Goal: Task Accomplishment & Management: Use online tool/utility

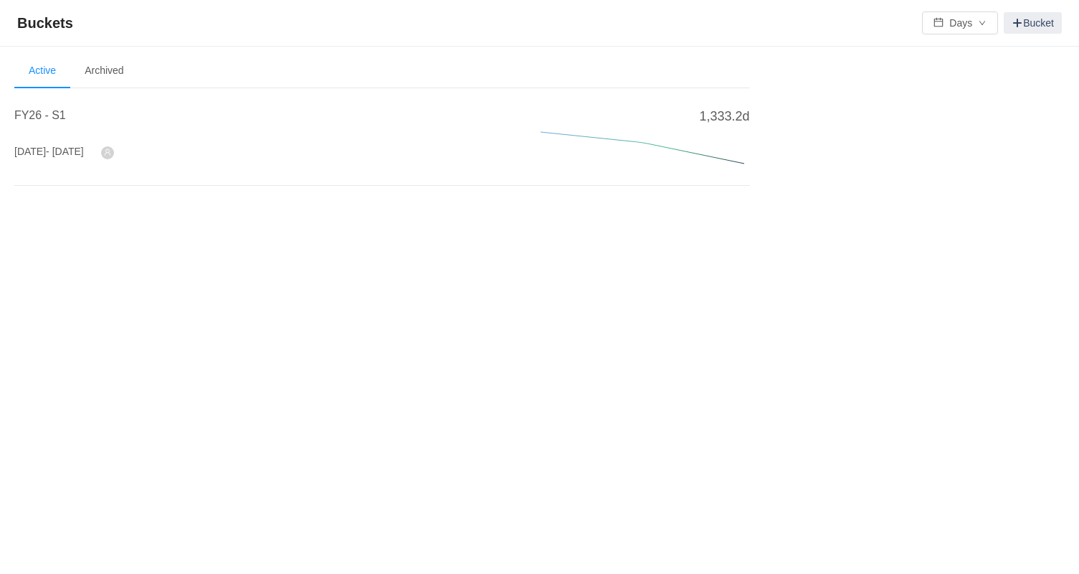
click at [72, 135] on div "FY26 - S[DATE] - [DATE]" at bounding box center [260, 140] width 492 height 67
click at [53, 110] on span "FY26 - S1" at bounding box center [40, 115] width 52 height 12
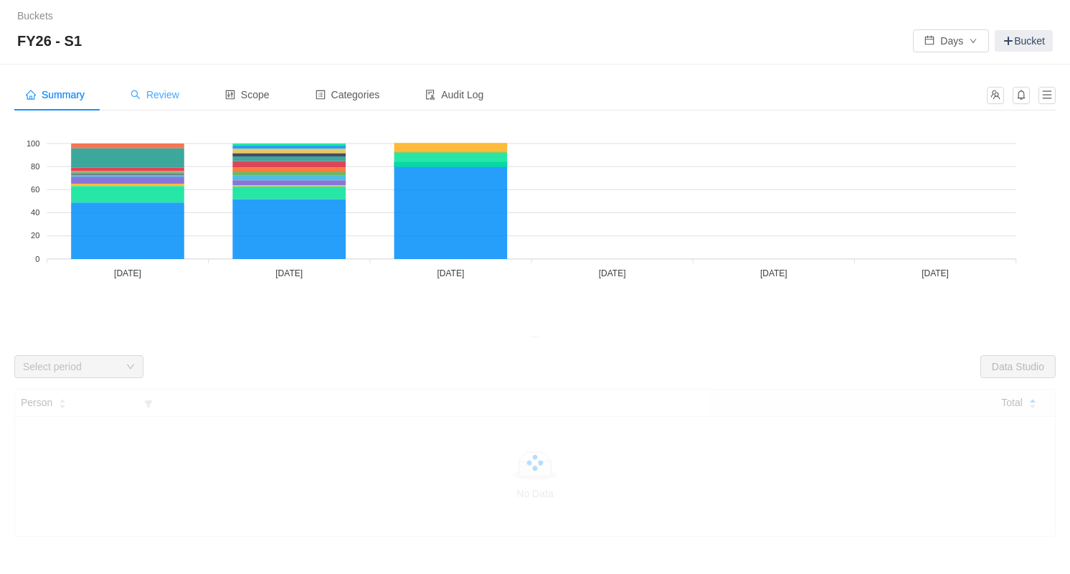
click at [173, 95] on span "Review" at bounding box center [154, 94] width 49 height 11
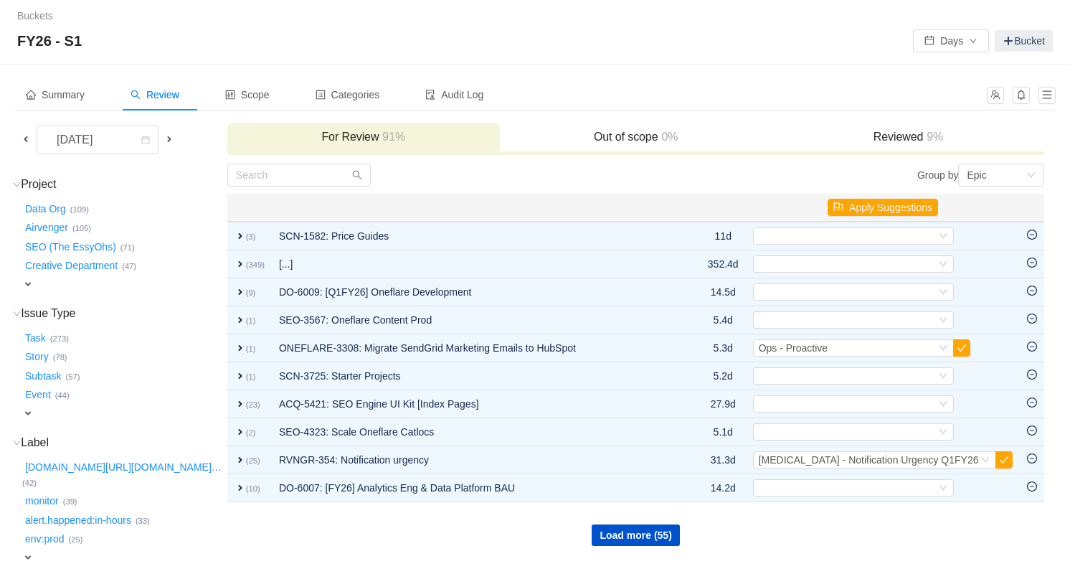
click at [32, 283] on span "expand" at bounding box center [27, 283] width 11 height 11
click at [70, 289] on div "Select value" at bounding box center [84, 285] width 113 height 14
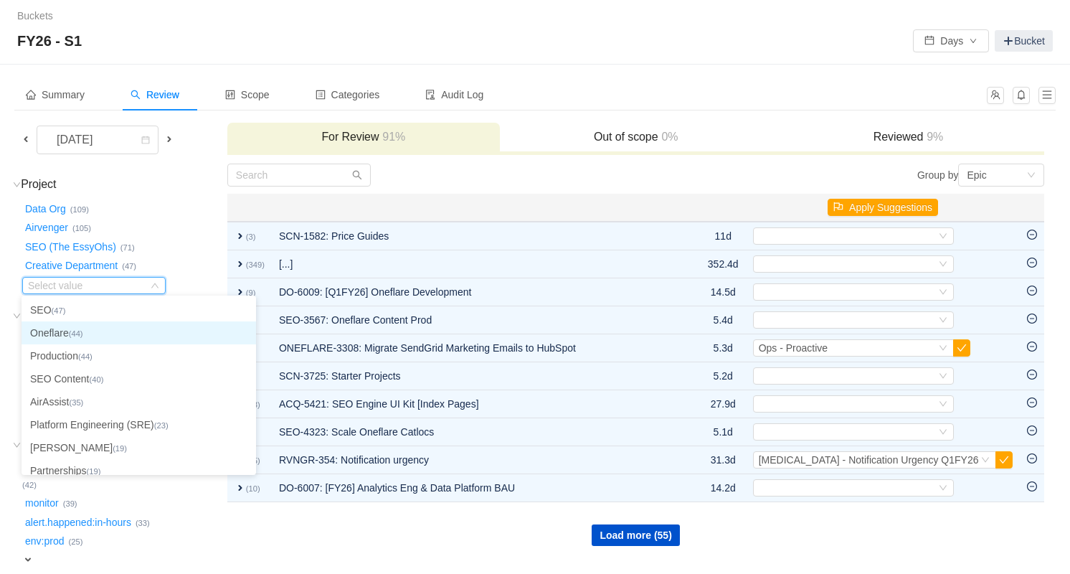
click at [83, 333] on small "(44)" at bounding box center [76, 333] width 14 height 9
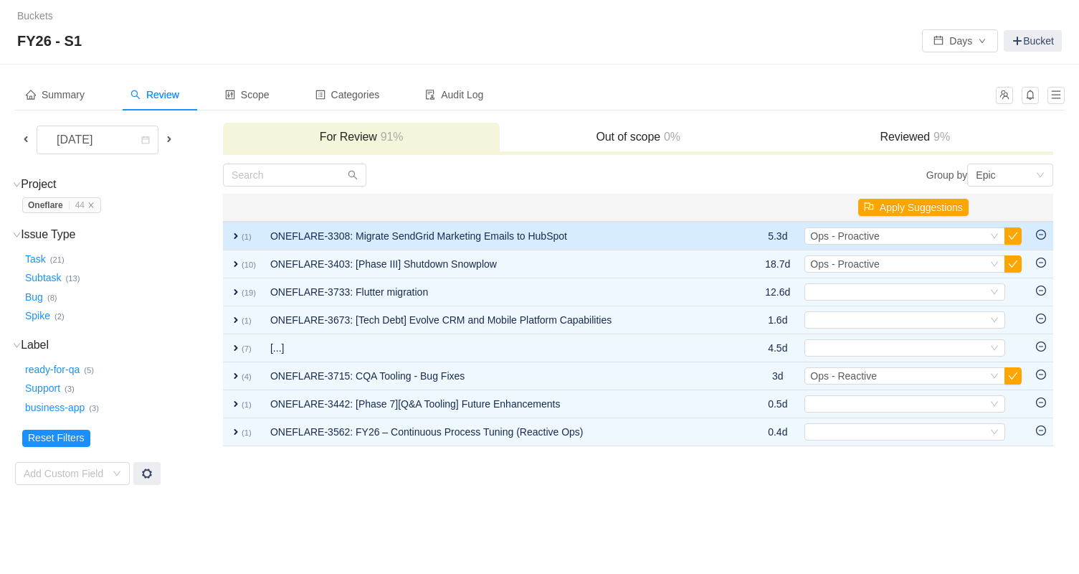
click at [237, 233] on span "expand" at bounding box center [235, 235] width 11 height 11
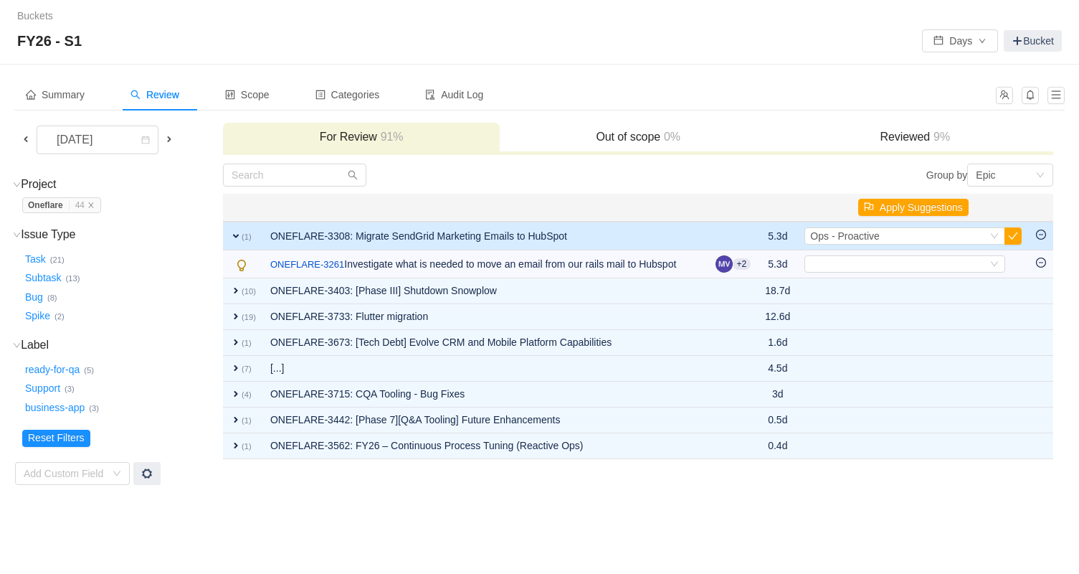
click at [237, 233] on span "expand" at bounding box center [235, 235] width 11 height 11
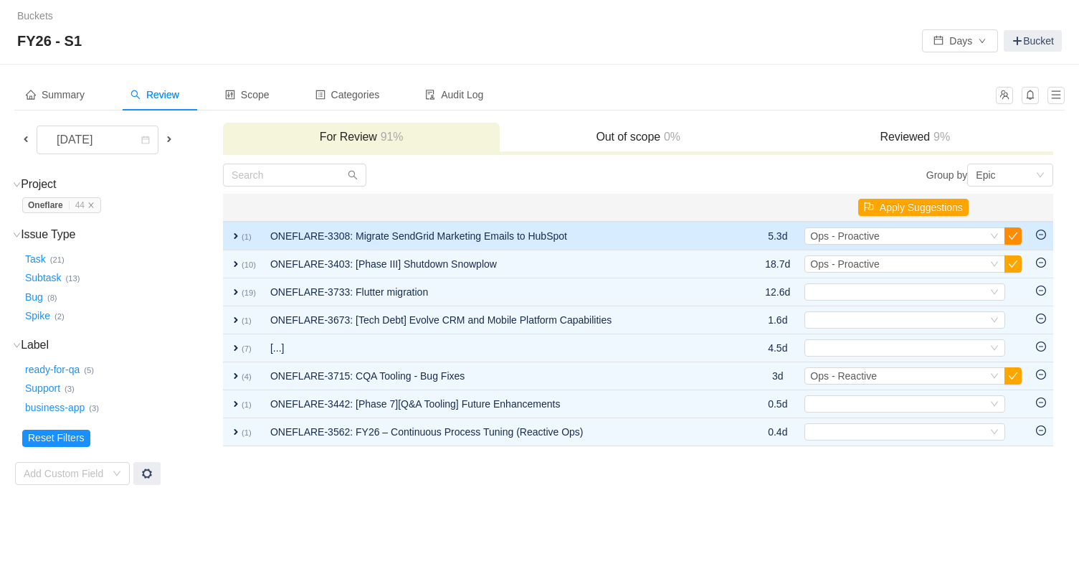
click at [1020, 232] on button "button" at bounding box center [1012, 235] width 17 height 17
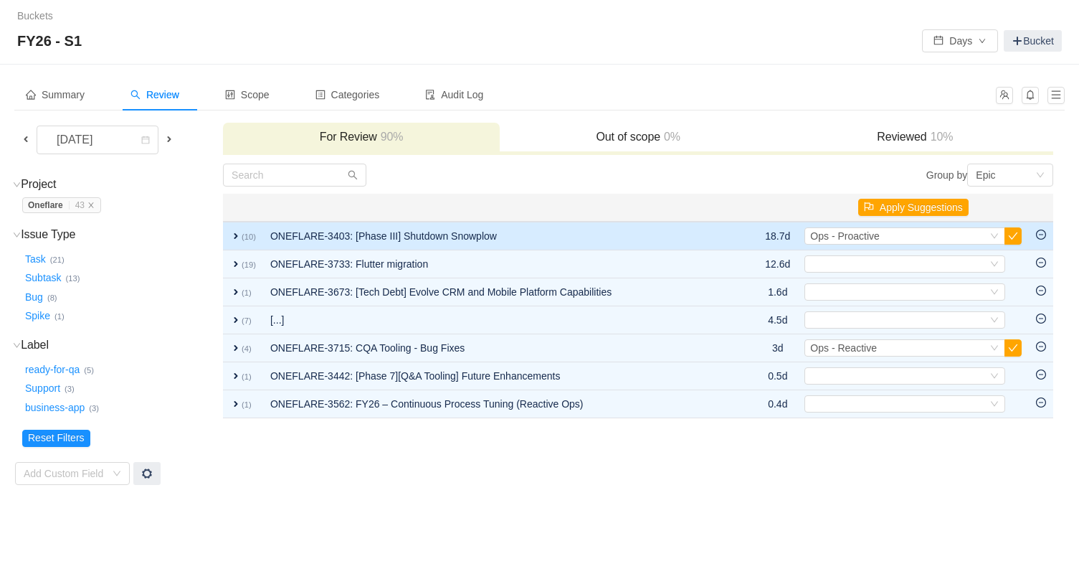
click at [233, 239] on span "expand" at bounding box center [235, 235] width 11 height 11
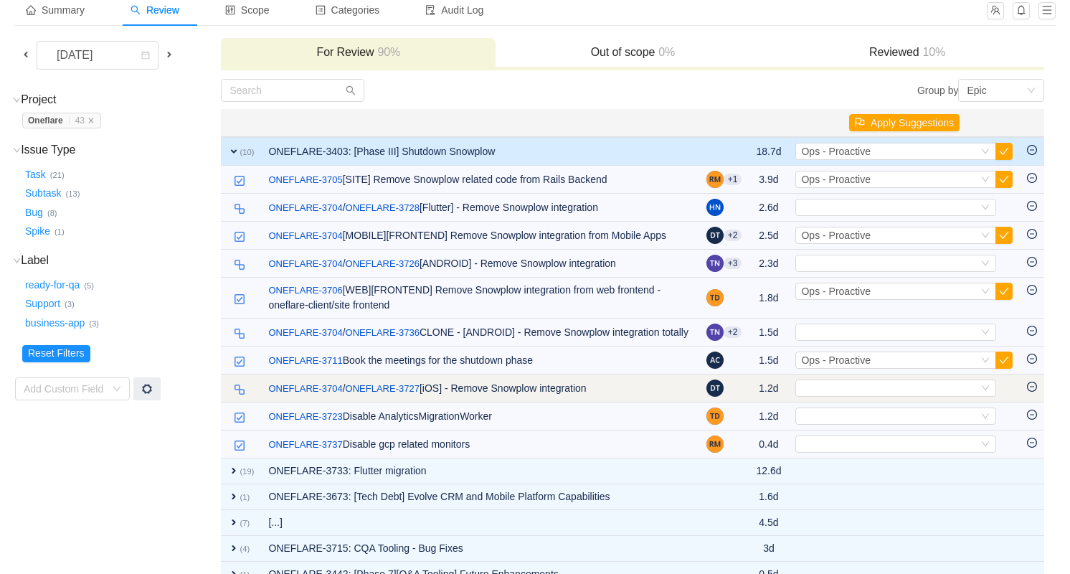
scroll to position [150, 0]
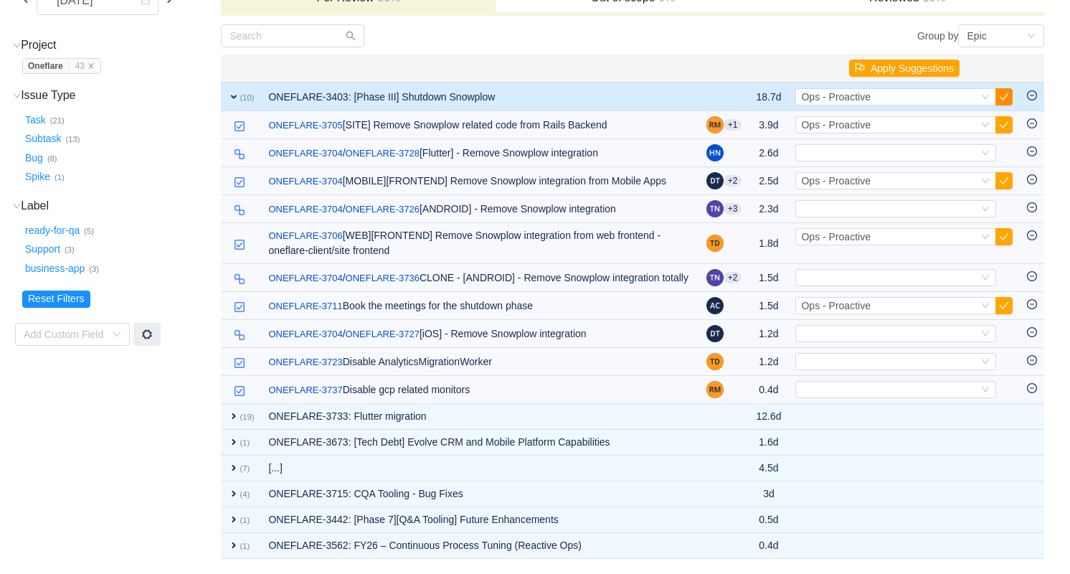
click at [1006, 88] on button "button" at bounding box center [1003, 96] width 17 height 17
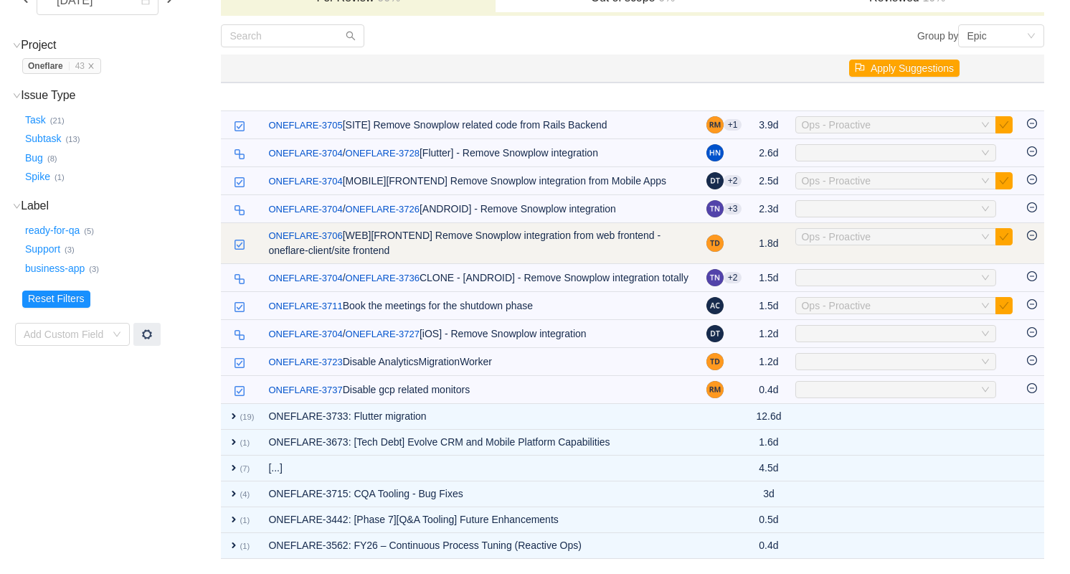
scroll to position [0, 0]
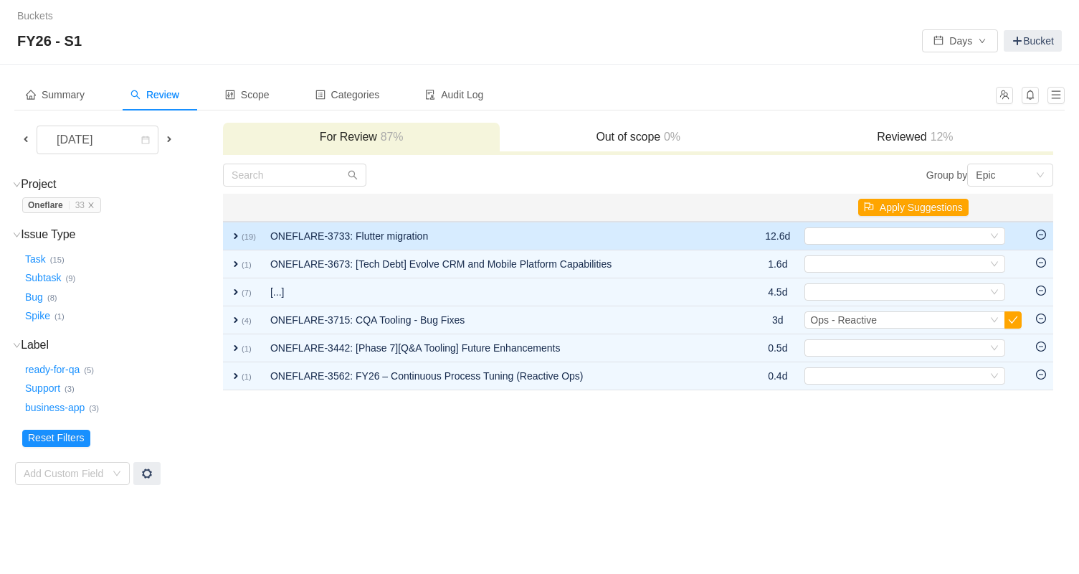
click at [232, 237] on span "expand" at bounding box center [235, 235] width 11 height 11
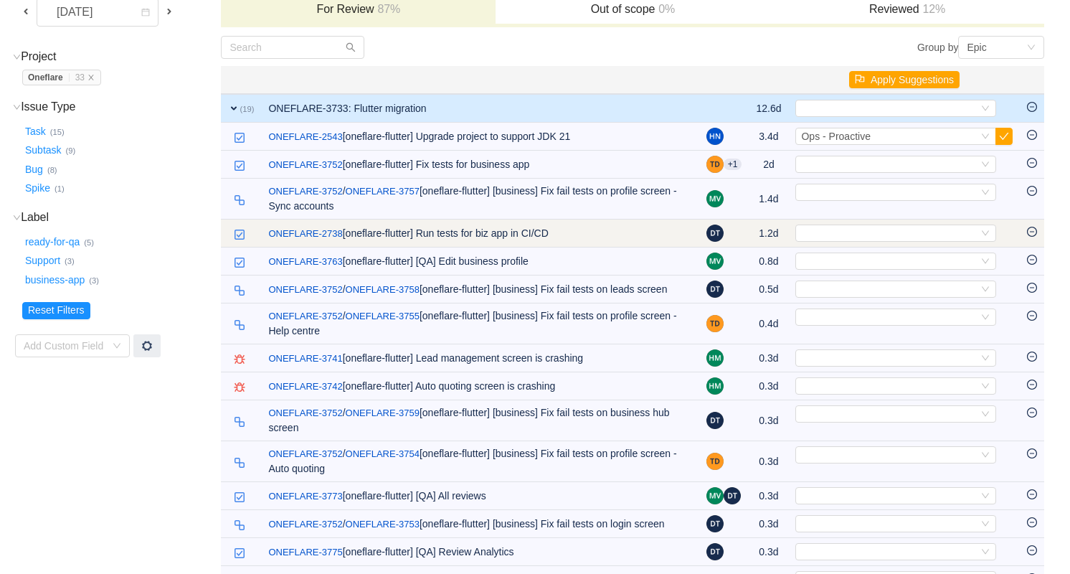
scroll to position [189, 0]
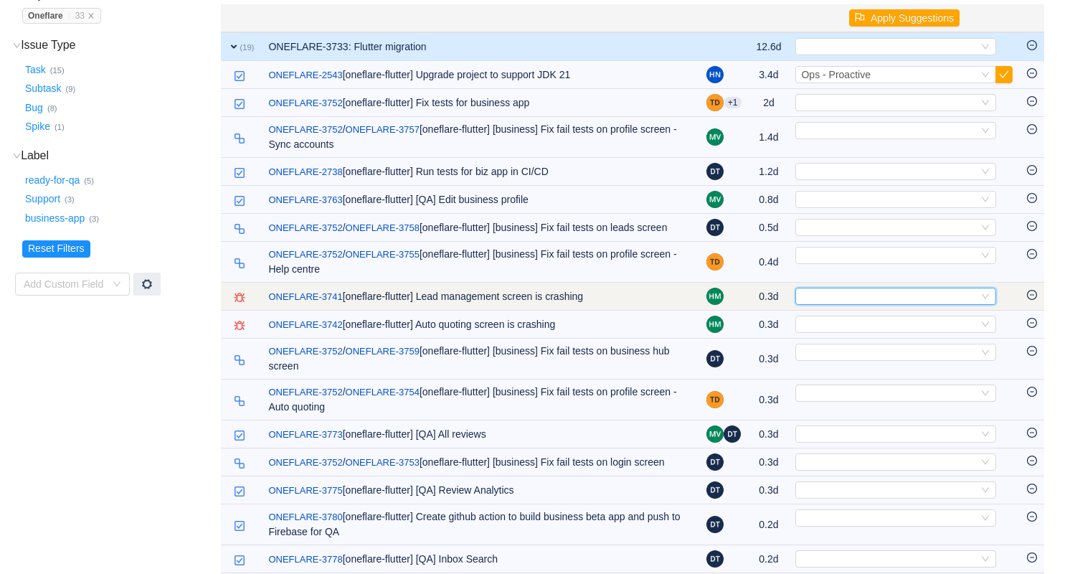
click at [808, 303] on div "Select" at bounding box center [889, 296] width 177 height 16
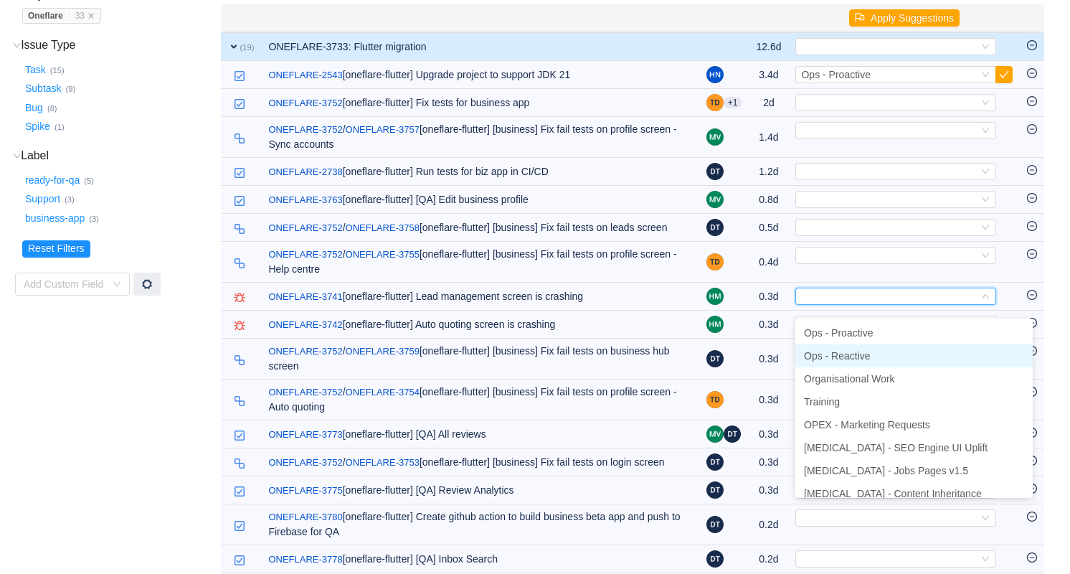
click at [845, 355] on span "Ops - Reactive" at bounding box center [837, 355] width 67 height 11
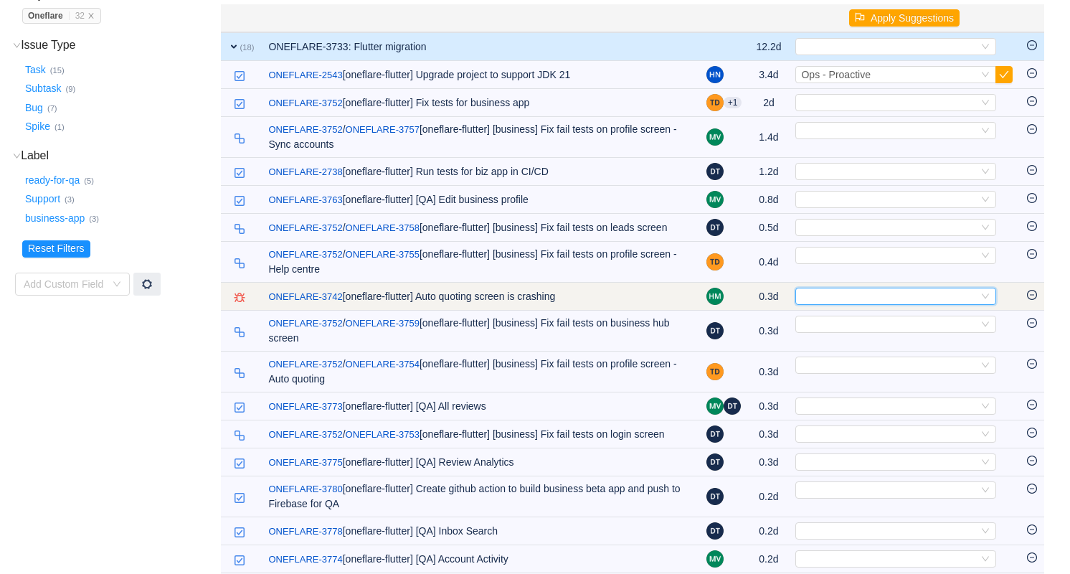
click at [827, 304] on div "Select" at bounding box center [889, 296] width 177 height 16
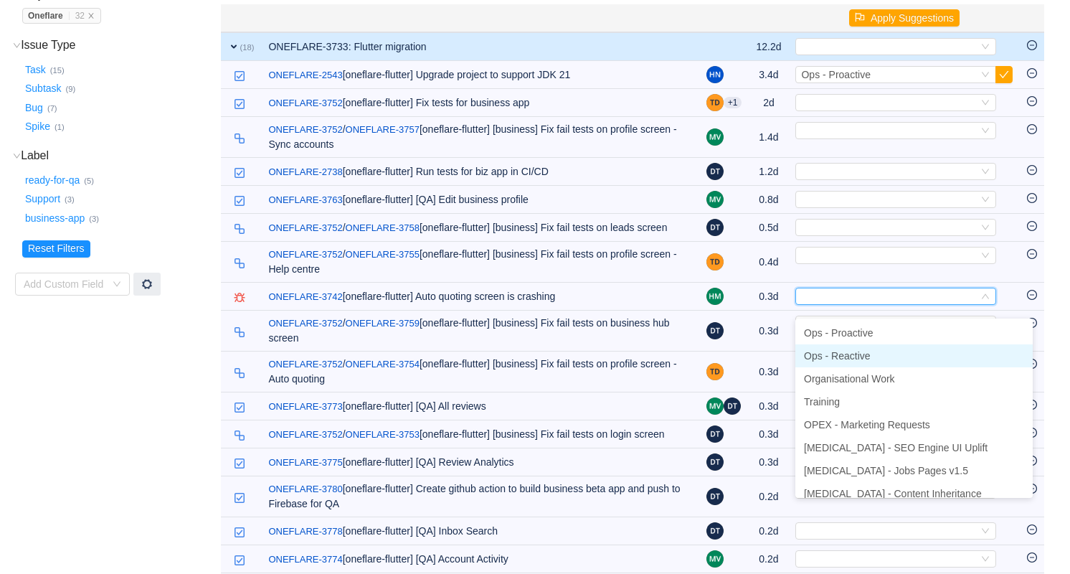
click at [840, 353] on span "Ops - Reactive" at bounding box center [837, 355] width 67 height 11
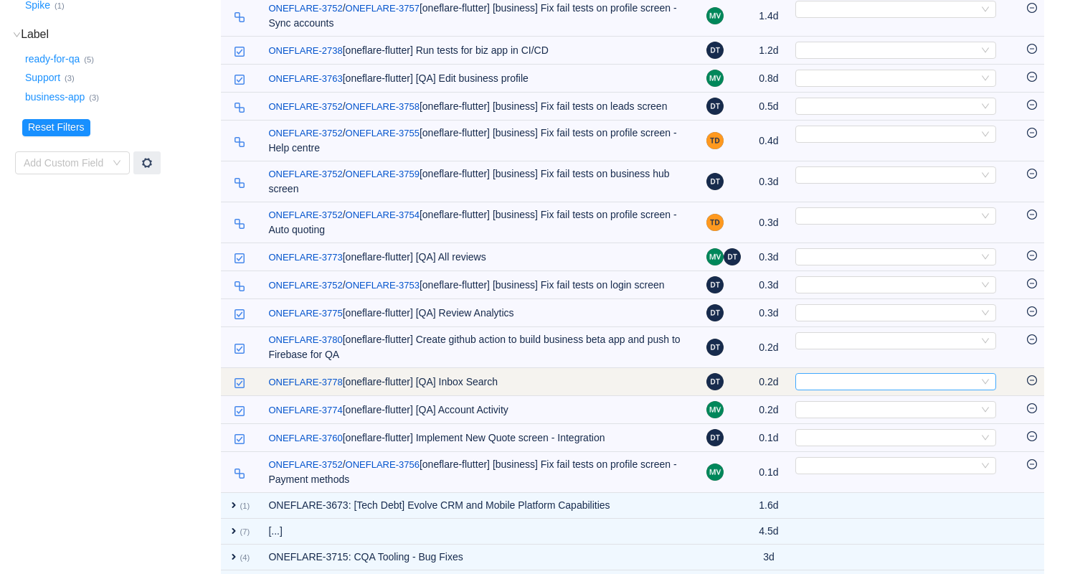
scroll to position [11, 0]
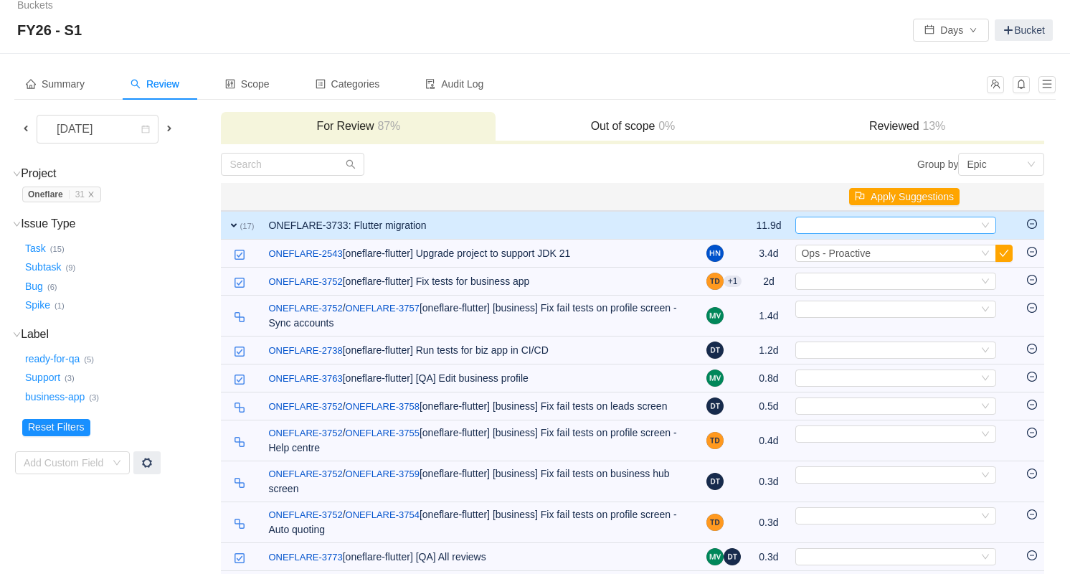
click at [868, 227] on div "Select" at bounding box center [889, 225] width 177 height 16
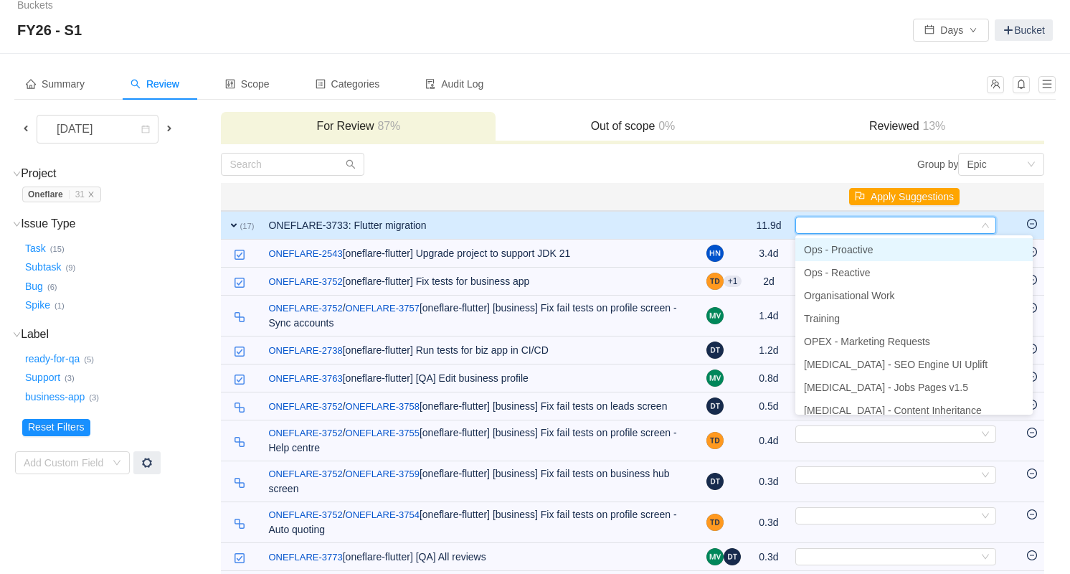
click at [862, 244] on span "Ops - Proactive" at bounding box center [838, 249] width 69 height 11
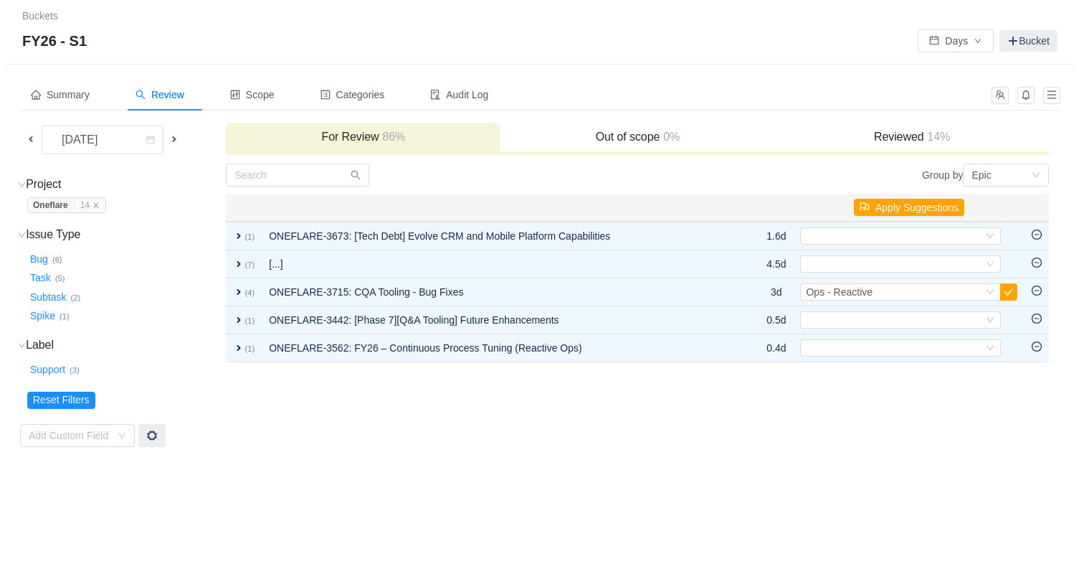
scroll to position [0, 0]
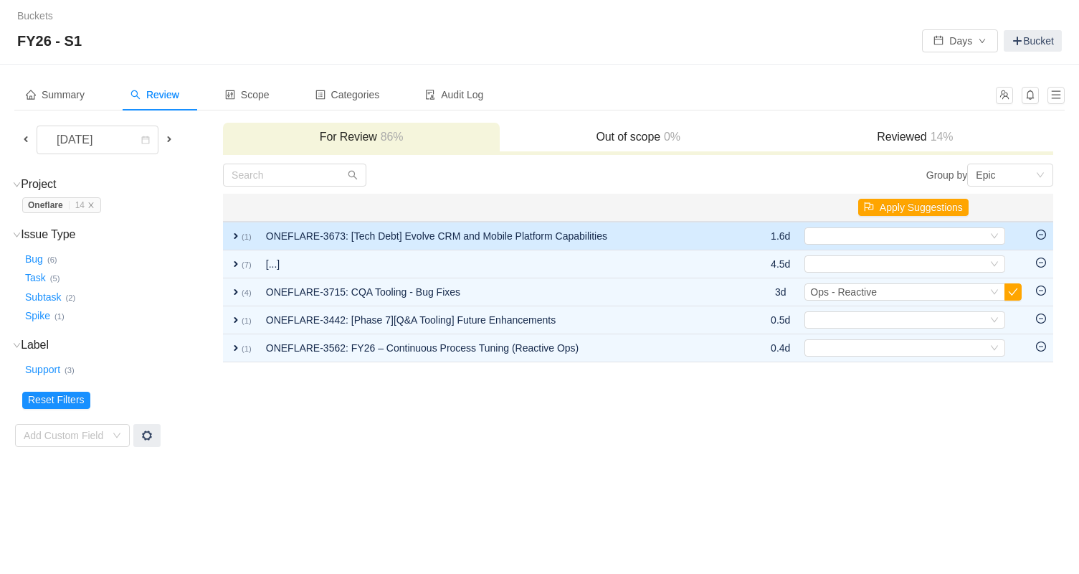
click at [235, 235] on span "expand" at bounding box center [235, 235] width 11 height 11
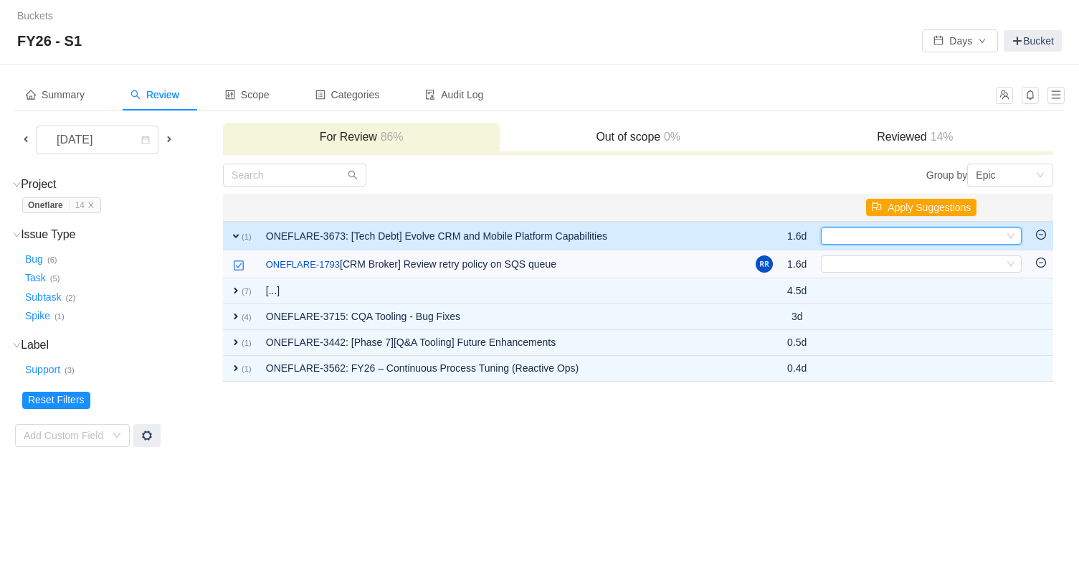
click at [949, 232] on div "Select" at bounding box center [915, 236] width 177 height 16
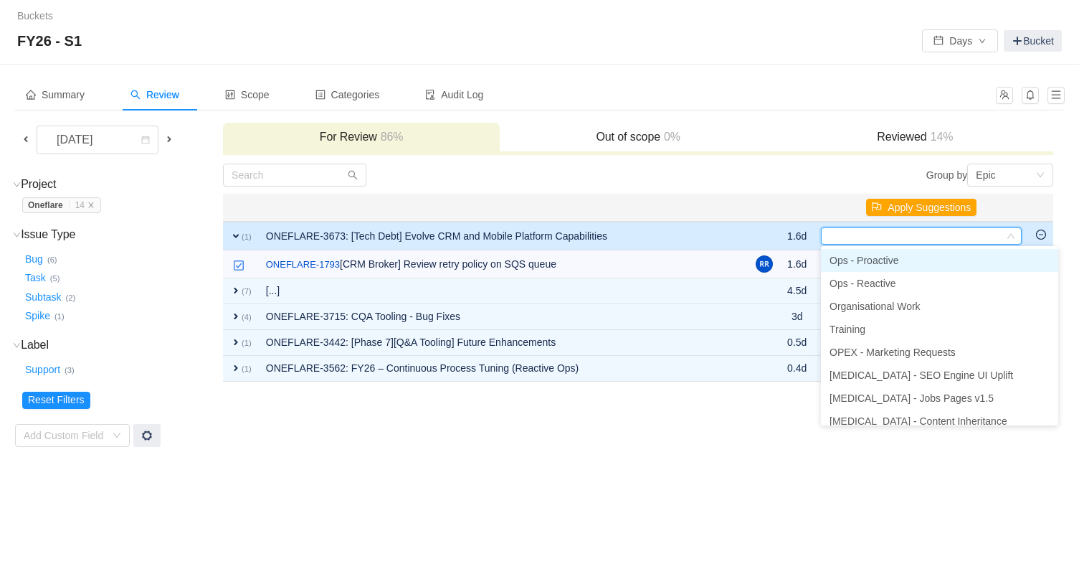
click at [885, 255] on span "Ops - Proactive" at bounding box center [864, 260] width 69 height 11
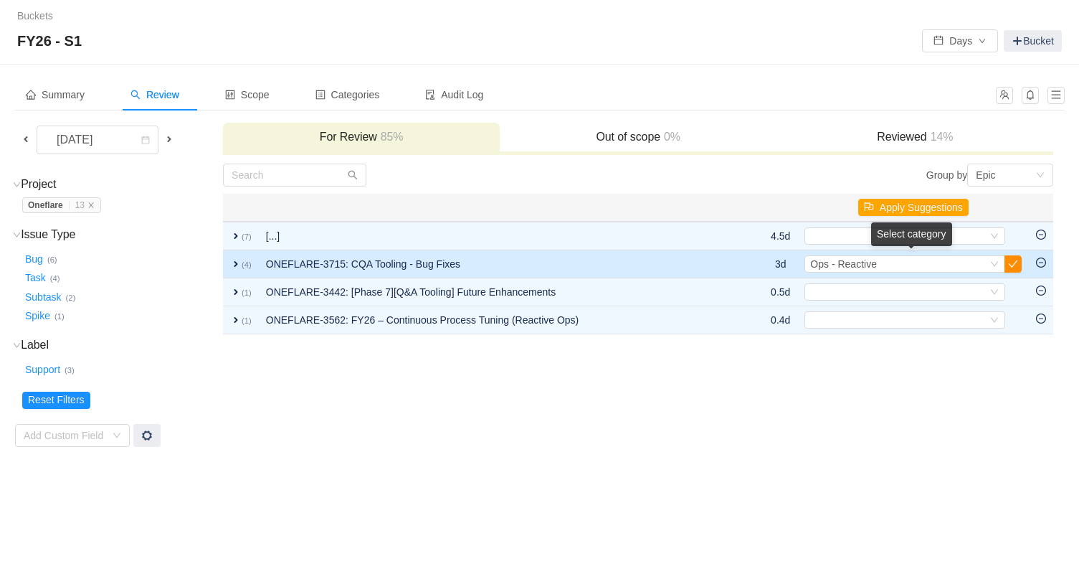
click at [1016, 265] on button "button" at bounding box center [1012, 263] width 17 height 17
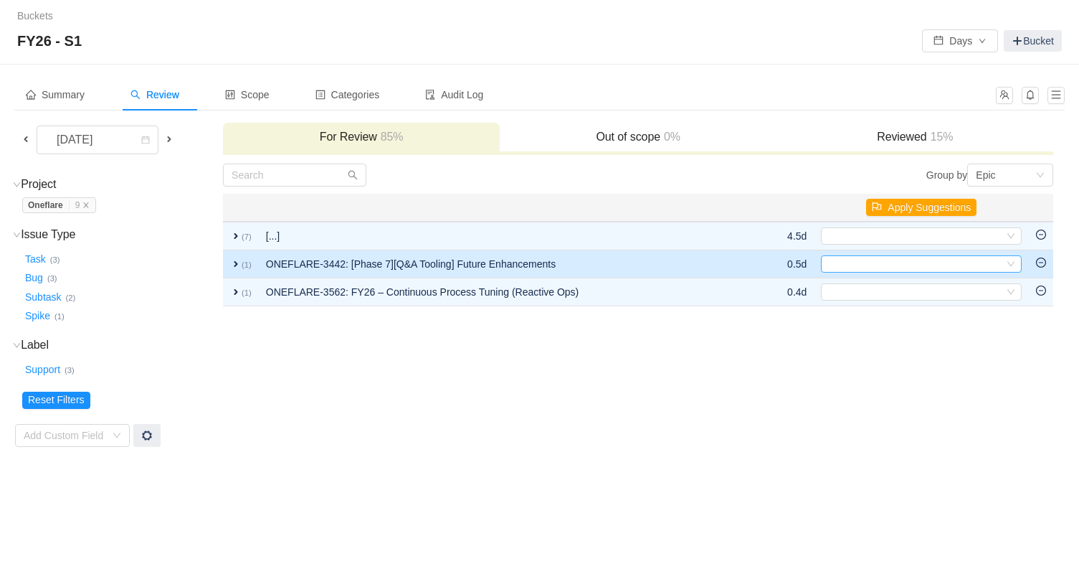
click at [960, 256] on div "Select" at bounding box center [915, 264] width 177 height 16
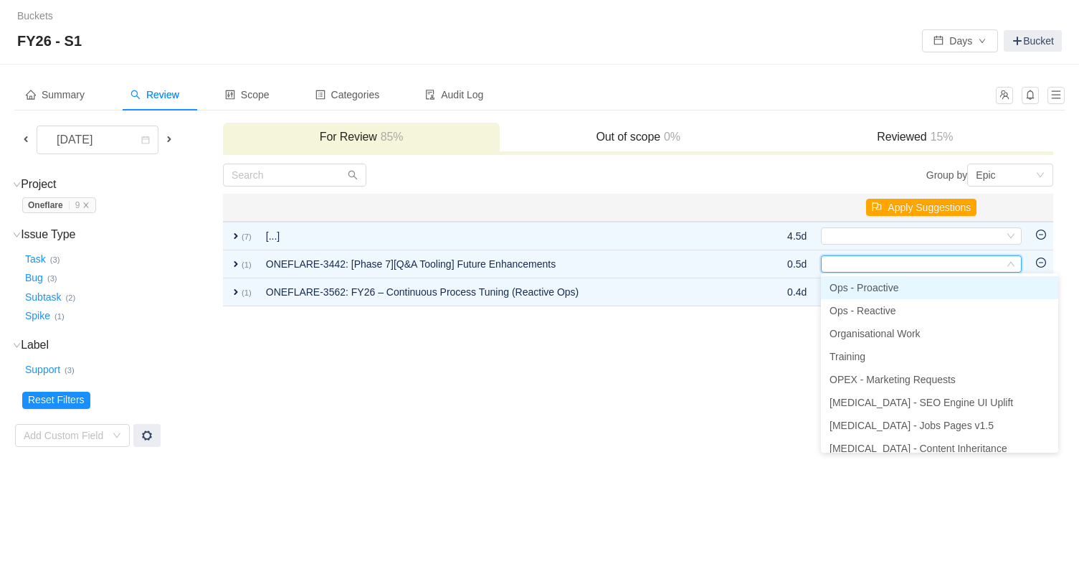
click at [880, 282] on span "Ops - Proactive" at bounding box center [864, 287] width 69 height 11
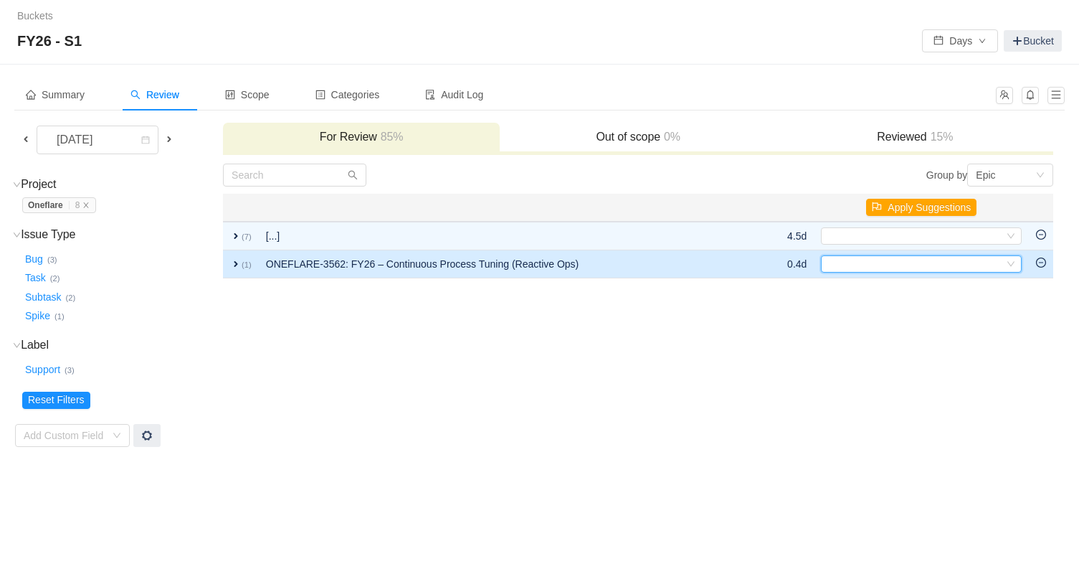
click at [860, 265] on div "Select" at bounding box center [915, 264] width 177 height 16
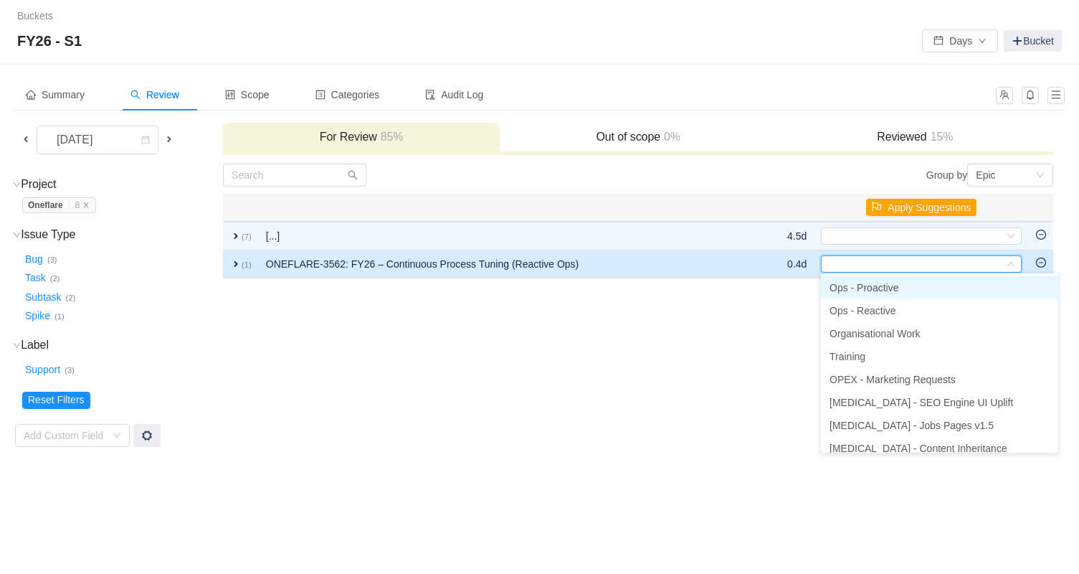
click at [234, 260] on span "expand" at bounding box center [235, 263] width 11 height 11
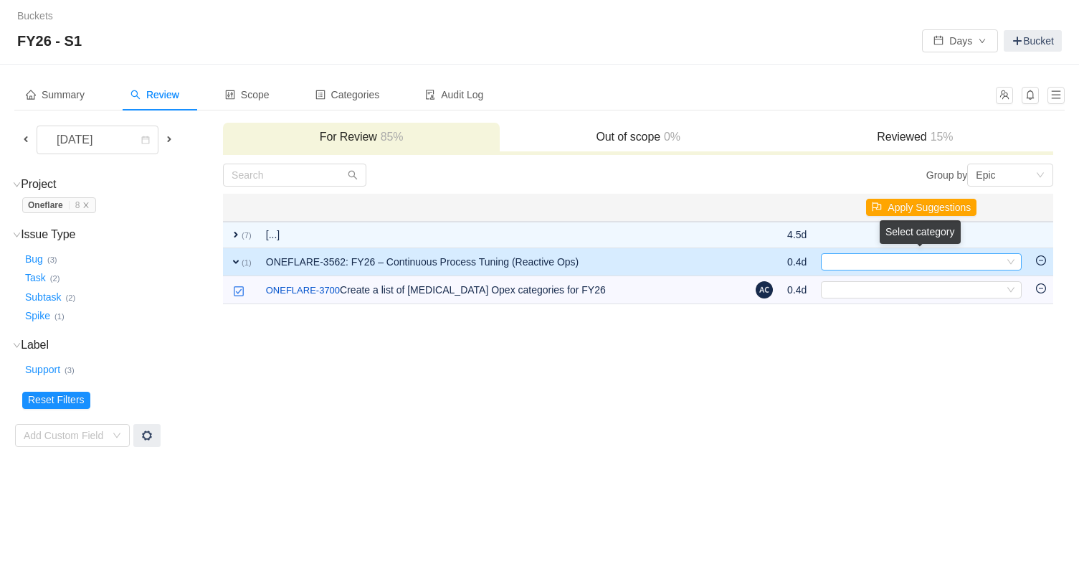
click at [868, 263] on div "Select" at bounding box center [915, 262] width 177 height 16
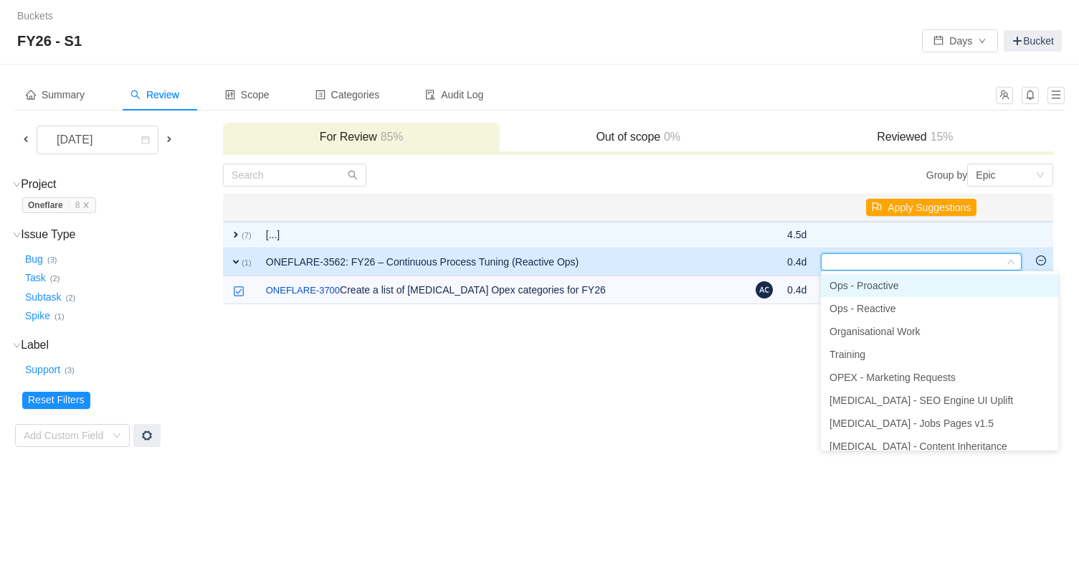
click at [878, 287] on span "Ops - Proactive" at bounding box center [864, 285] width 69 height 11
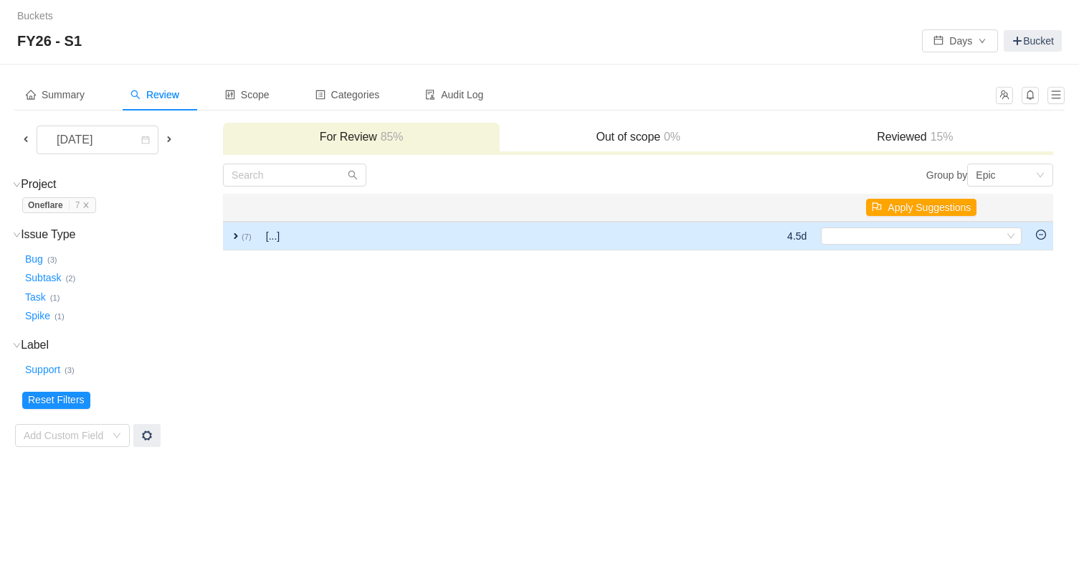
click at [237, 235] on span "expand" at bounding box center [235, 235] width 11 height 11
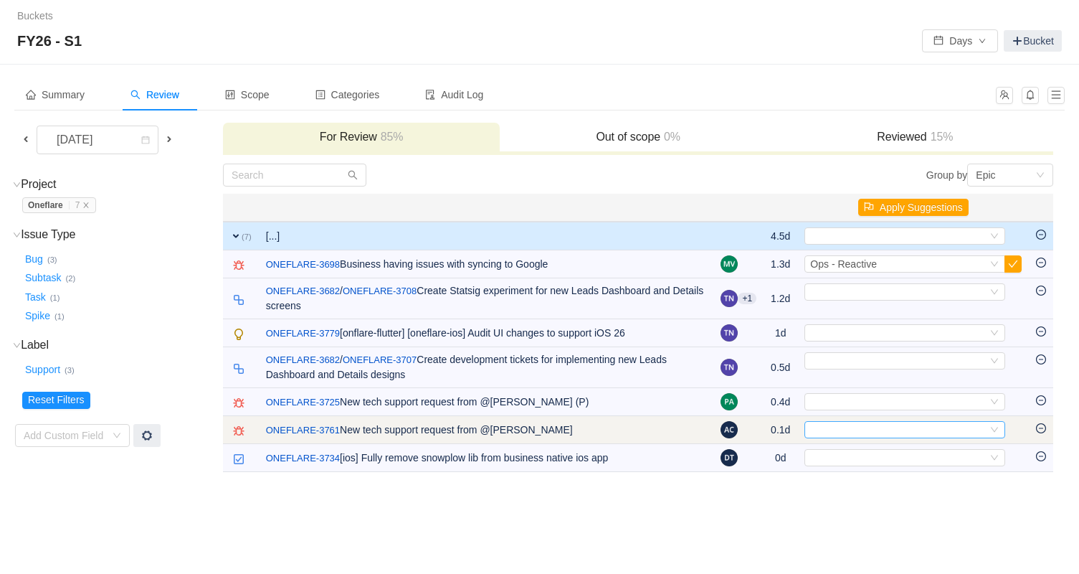
click at [859, 429] on div "Select" at bounding box center [898, 430] width 177 height 16
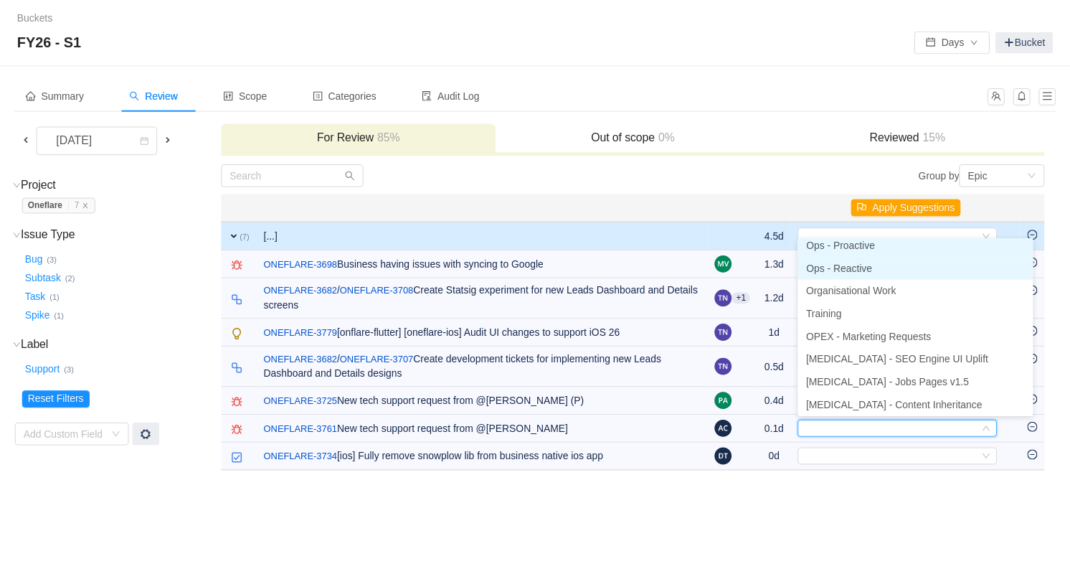
scroll to position [2, 0]
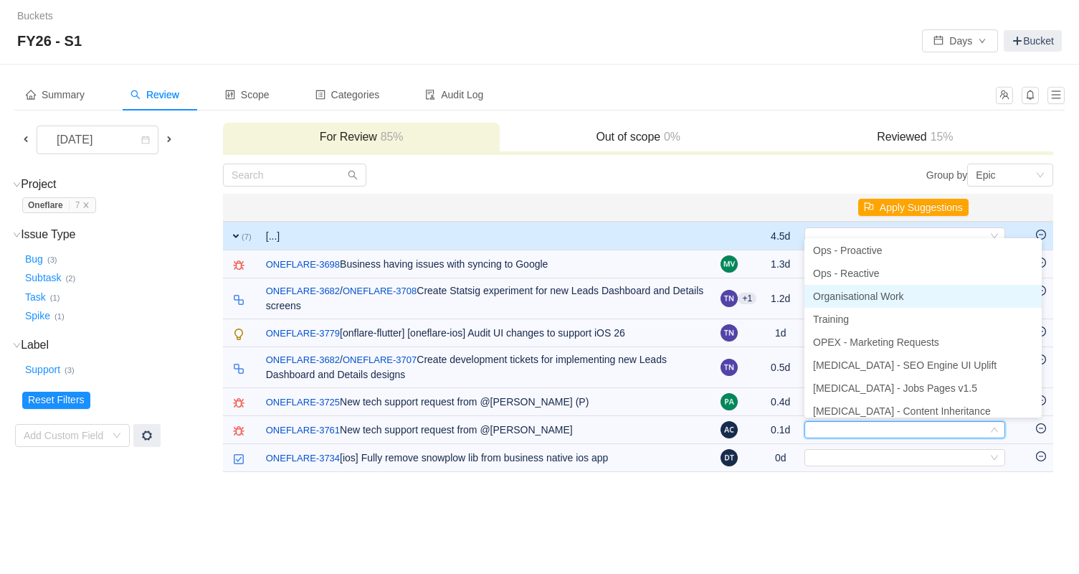
click at [883, 293] on span "Organisational Work" at bounding box center [858, 295] width 91 height 11
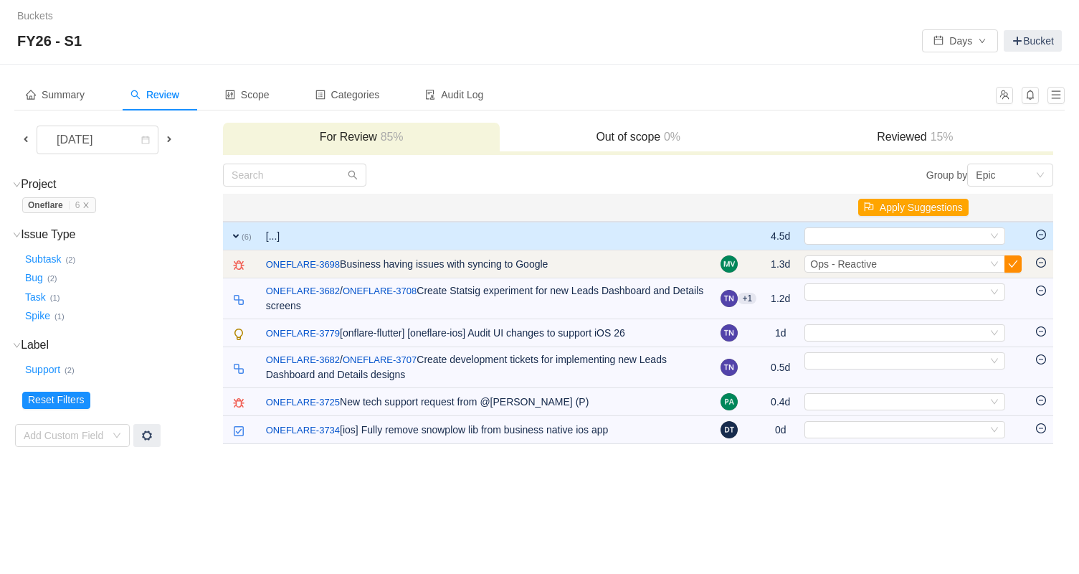
click at [1014, 266] on button "button" at bounding box center [1012, 263] width 17 height 17
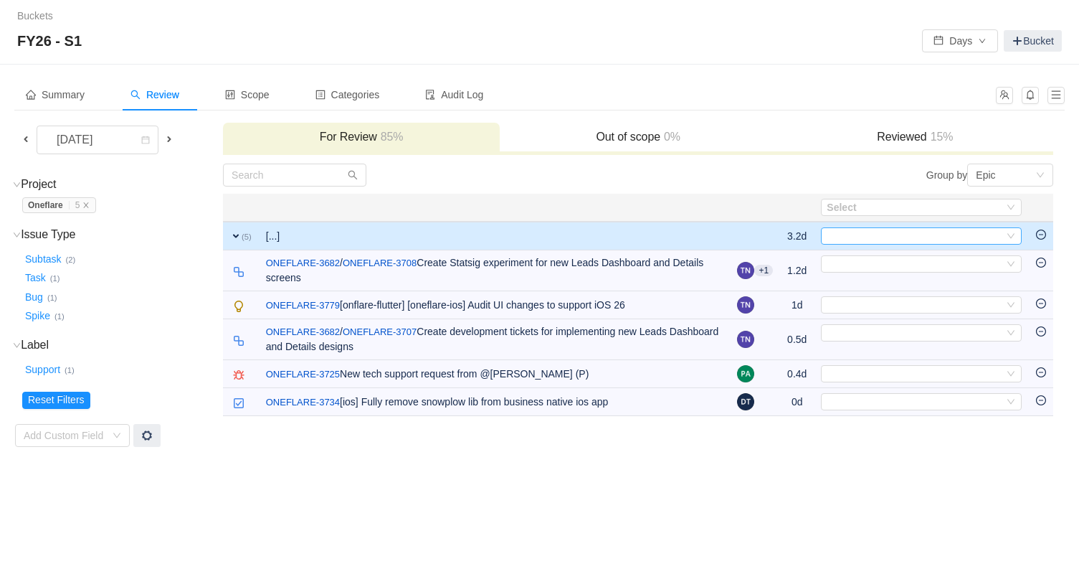
click at [867, 229] on div "Select" at bounding box center [915, 236] width 177 height 16
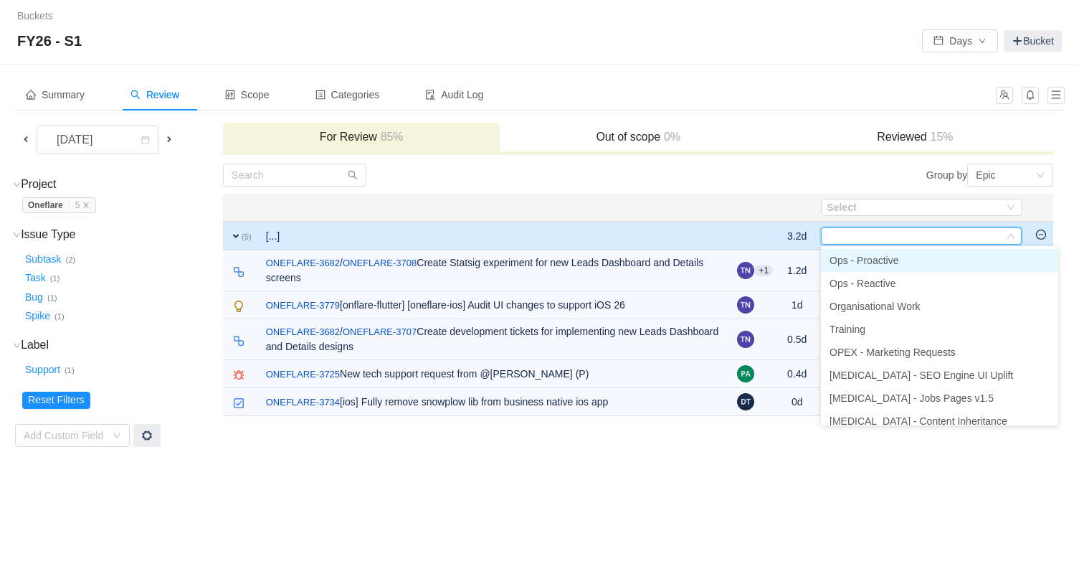
click at [885, 261] on span "Ops - Proactive" at bounding box center [864, 260] width 69 height 11
